Goal: Navigation & Orientation: Understand site structure

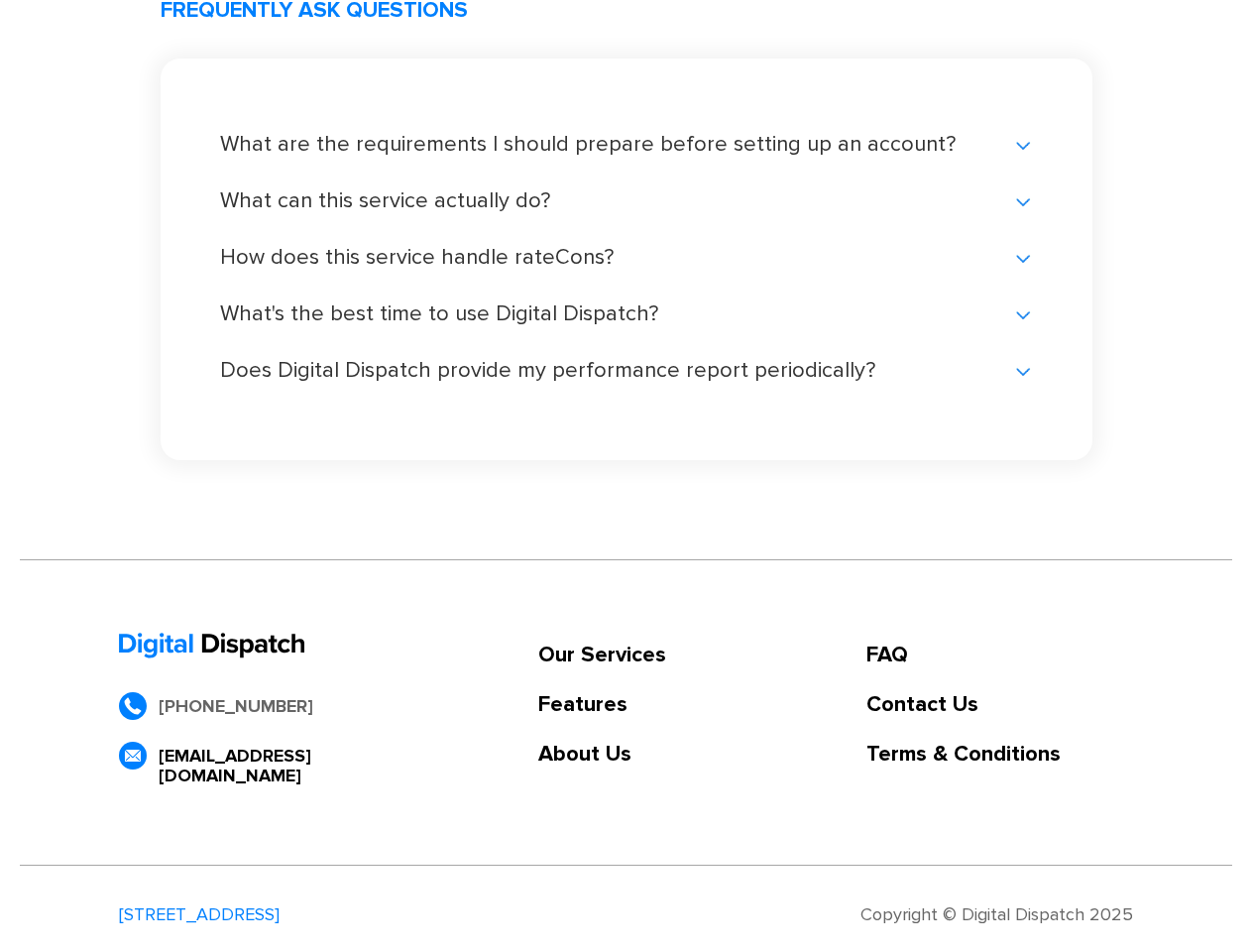
scroll to position [4193, 0]
click at [602, 655] on link "Our Services" at bounding box center [602, 656] width 128 height 20
click at [602, 705] on link "Features" at bounding box center [602, 705] width 128 height 20
click at [602, 754] on link "About Us" at bounding box center [602, 754] width 128 height 20
click at [1000, 655] on link "FAQ" at bounding box center [1000, 656] width 266 height 20
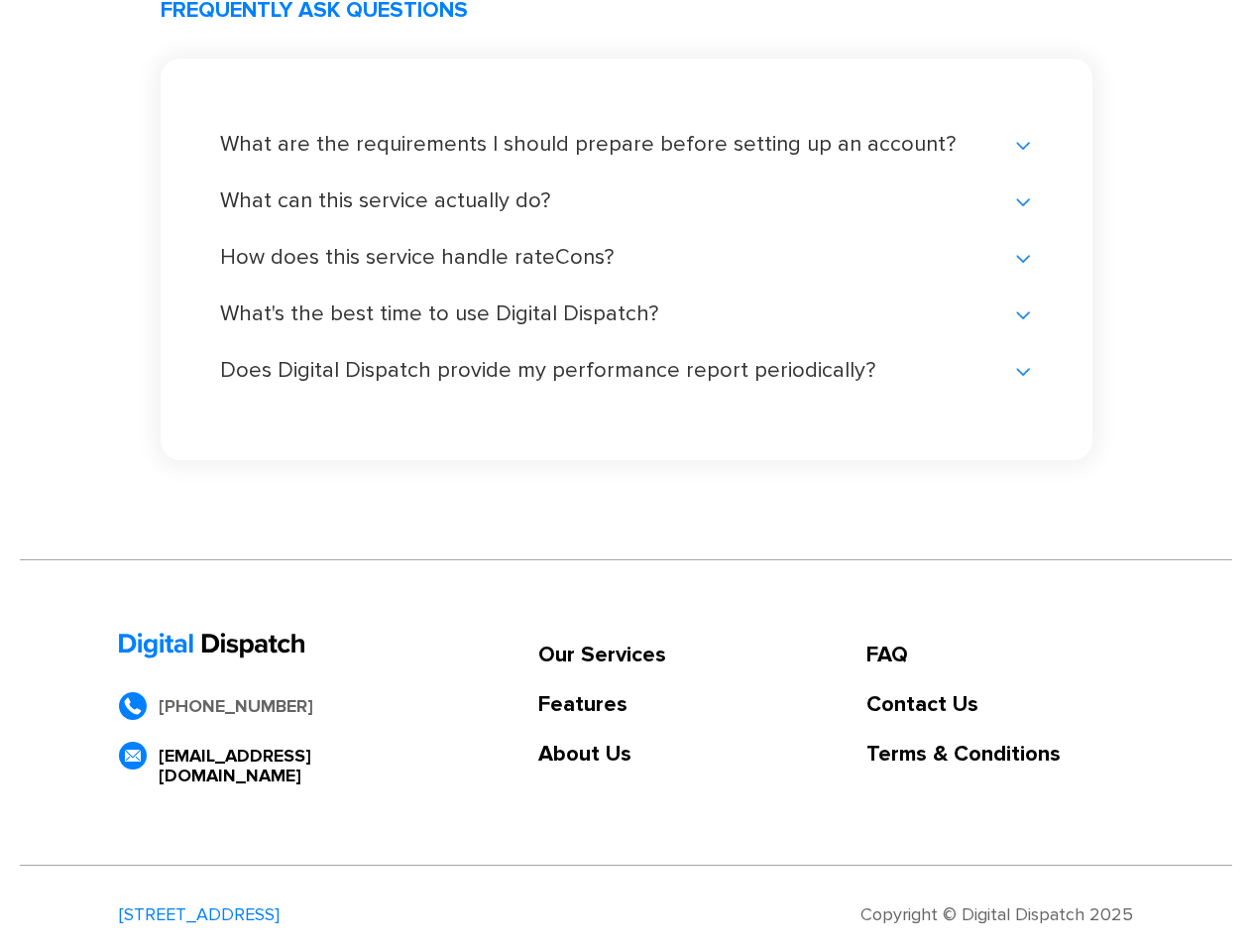
click at [1000, 705] on link "Contact Us" at bounding box center [1000, 705] width 266 height 20
